Goal: Information Seeking & Learning: Learn about a topic

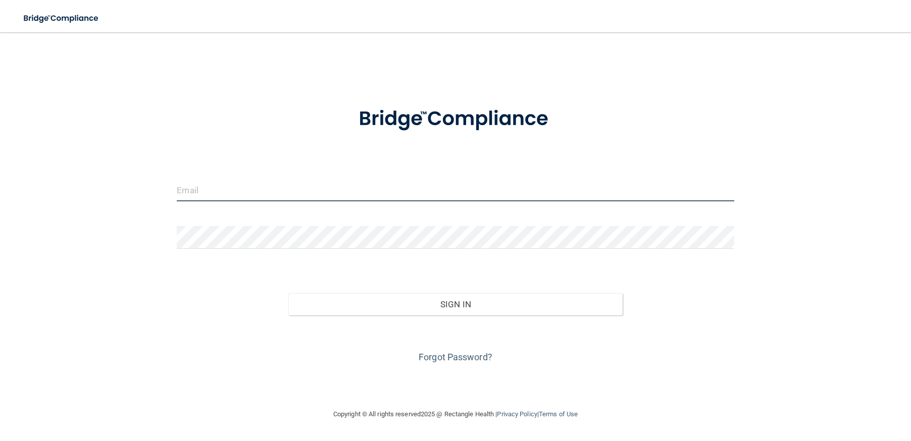
click at [204, 185] on input "email" at bounding box center [455, 190] width 557 height 23
type input "[PERSON_NAME][EMAIL_ADDRESS][DOMAIN_NAME]"
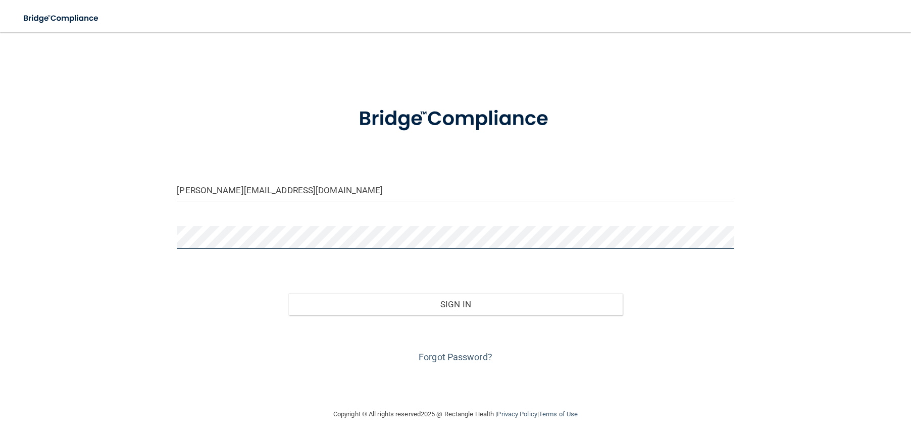
click at [288, 293] on button "Sign In" at bounding box center [455, 304] width 334 height 22
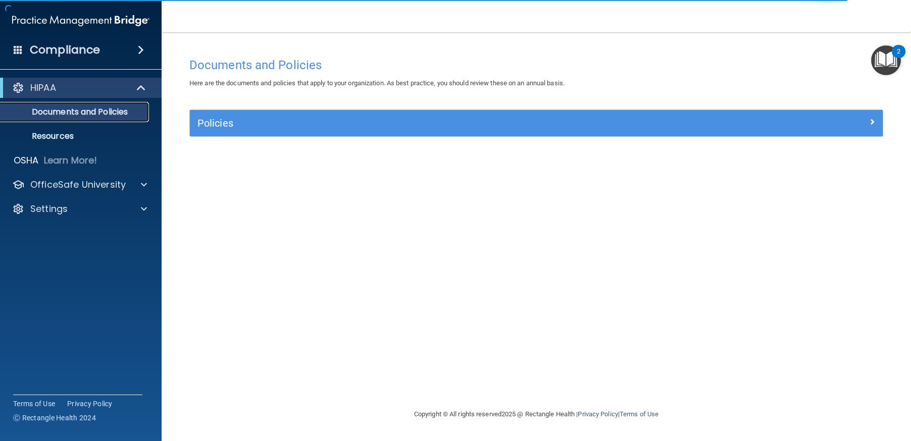
click at [88, 108] on p "Documents and Policies" at bounding box center [76, 112] width 138 height 10
click at [111, 89] on div "HIPAA" at bounding box center [67, 88] width 125 height 12
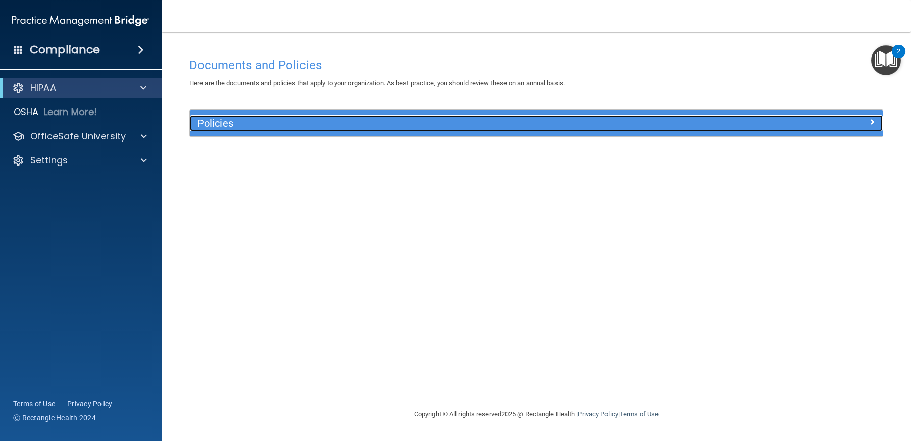
click at [240, 121] on h5 "Policies" at bounding box center [449, 123] width 505 height 11
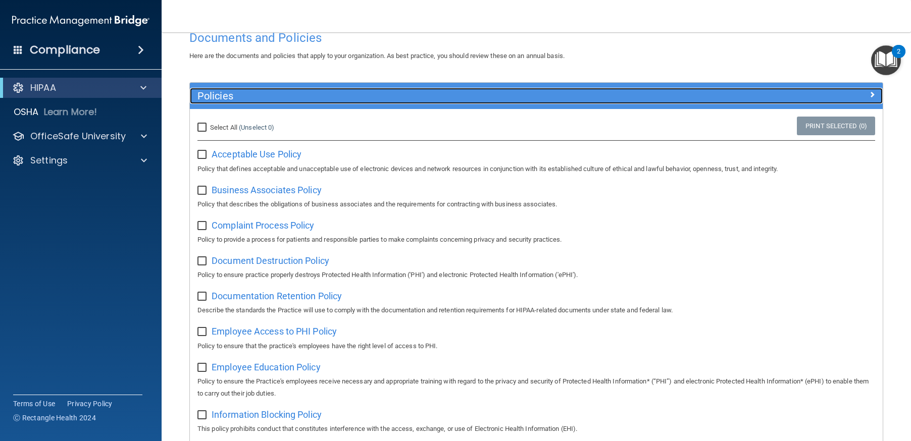
scroll to position [51, 0]
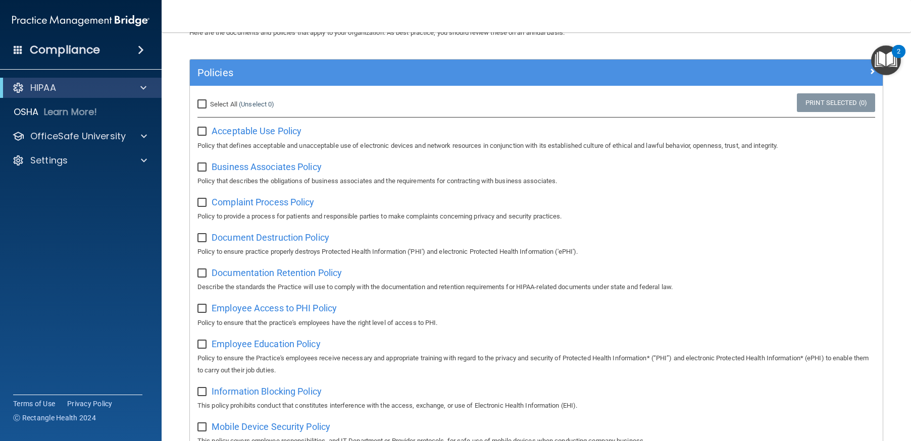
click at [201, 106] on input "Select All (Unselect 0) Unselect All" at bounding box center [203, 105] width 12 height 8
checkbox input "true"
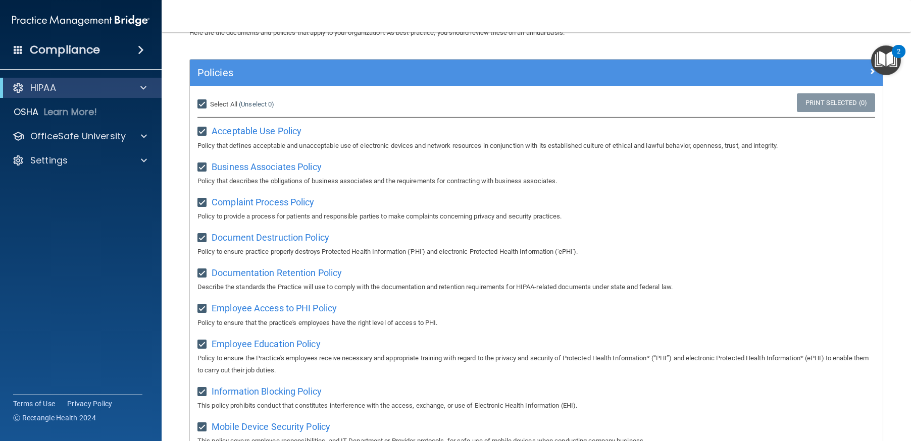
checkbox input "true"
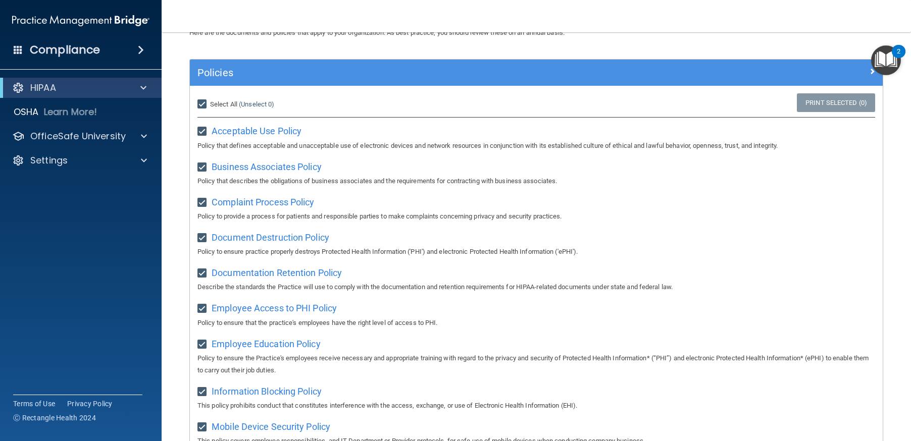
checkbox input "true"
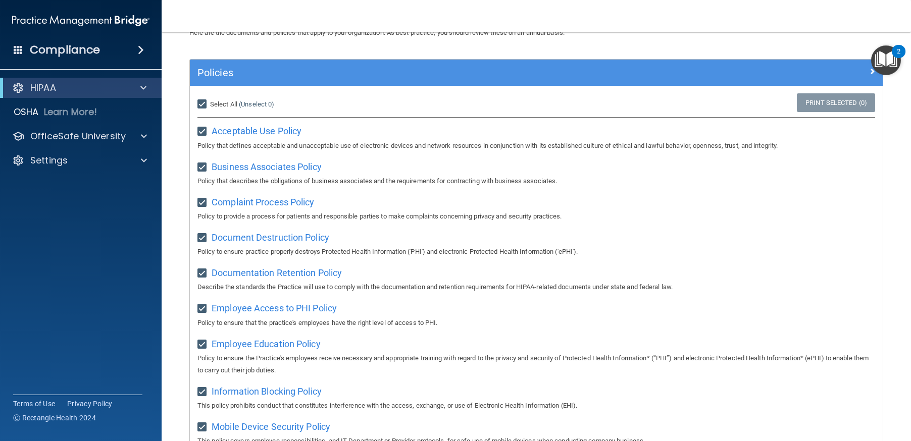
checkbox input "true"
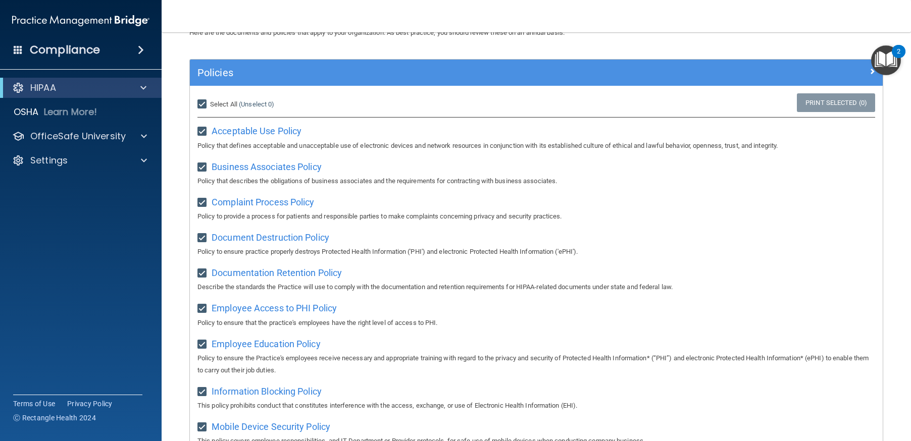
checkbox input "true"
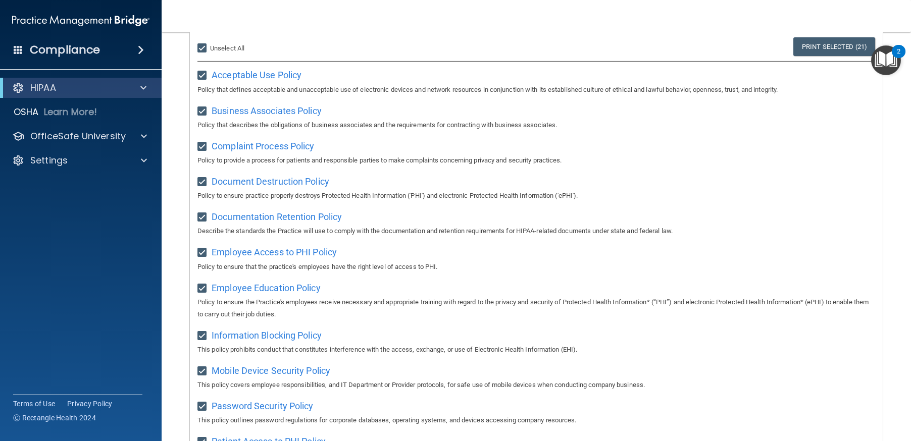
scroll to position [0, 0]
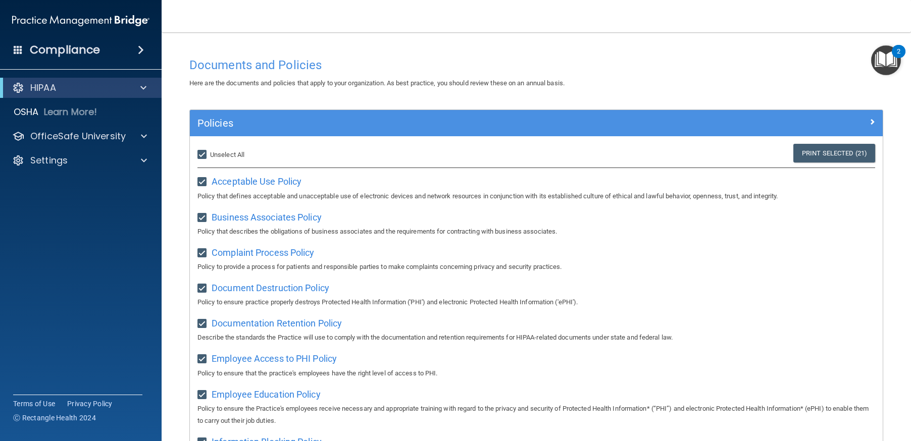
click at [200, 155] on input "Select All (Unselect 21) Unselect All" at bounding box center [203, 155] width 12 height 8
checkbox input "false"
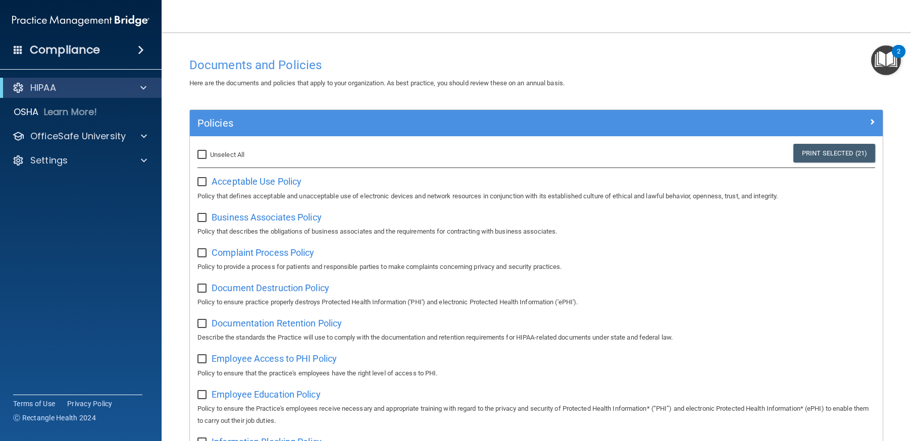
checkbox input "false"
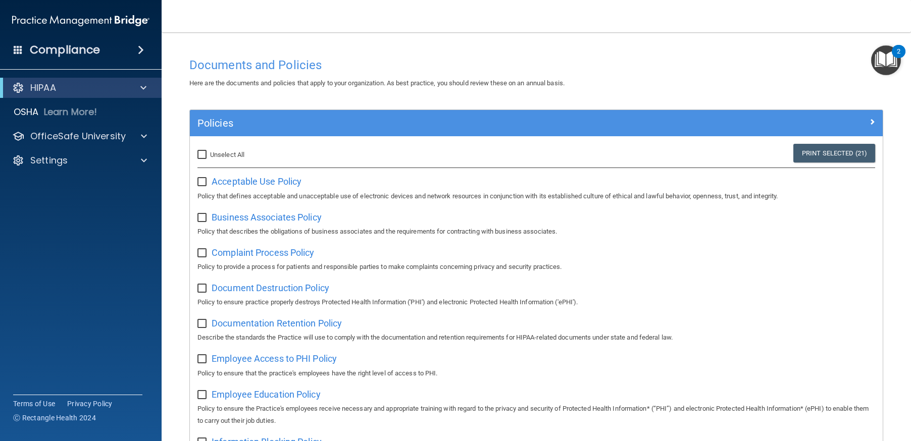
checkbox input "false"
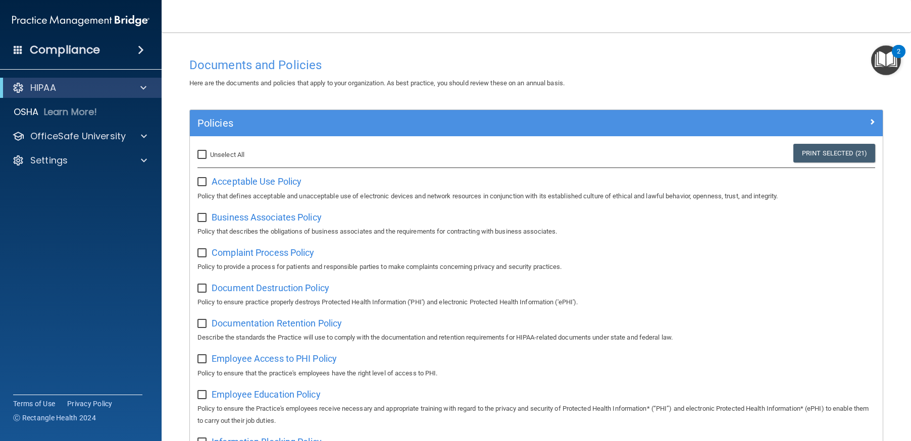
checkbox input "false"
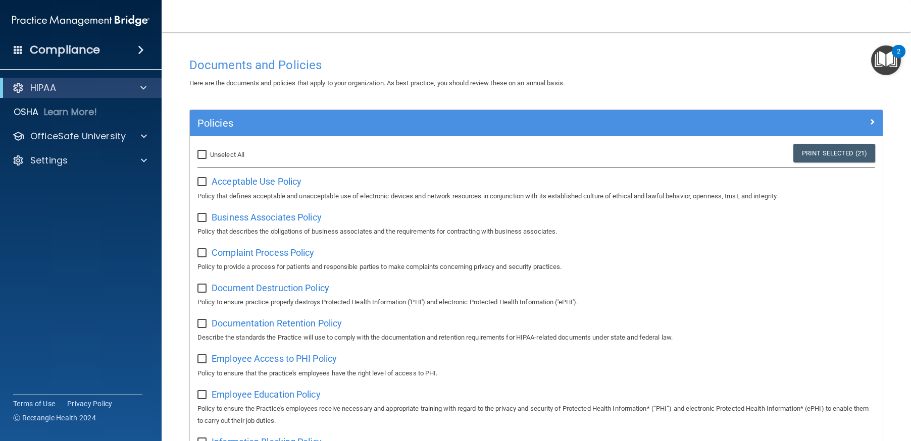
checkbox input "false"
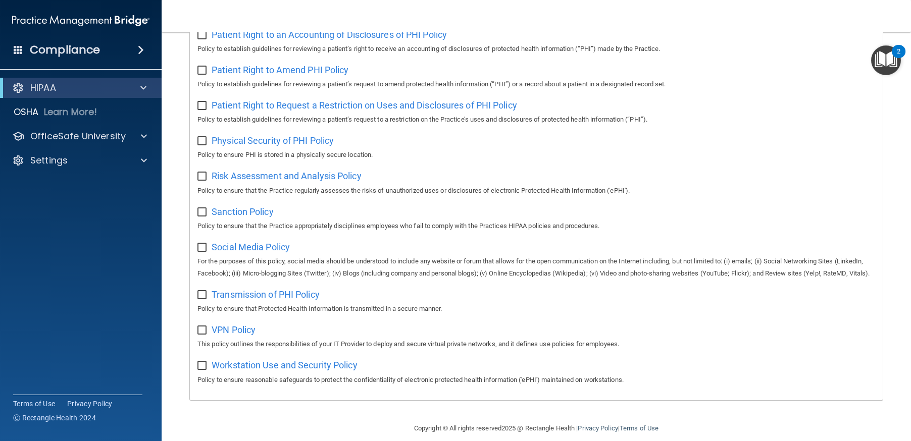
scroll to position [584, 0]
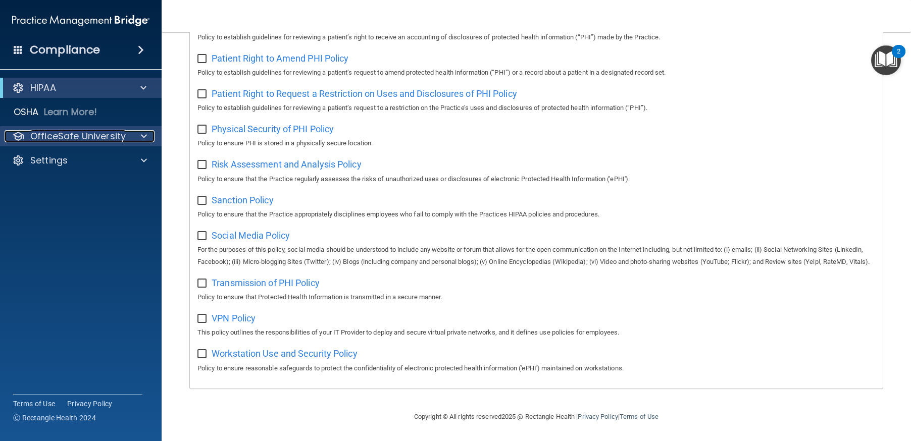
click at [52, 133] on p "OfficeSafe University" at bounding box center [77, 136] width 95 height 12
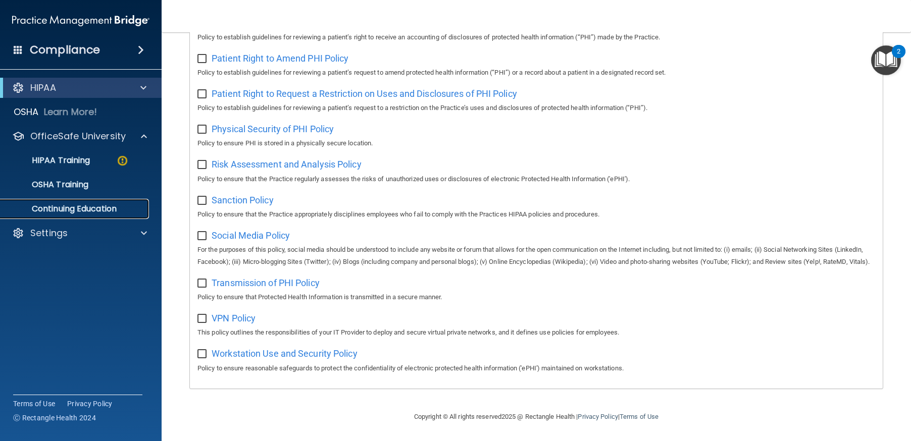
click at [56, 209] on p "Continuing Education" at bounding box center [76, 209] width 138 height 10
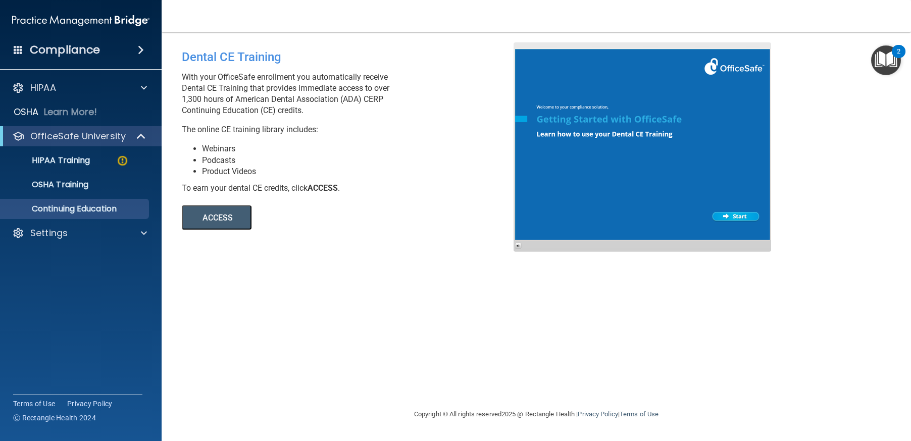
click at [208, 220] on button "ACCESS" at bounding box center [217, 218] width 70 height 24
